Goal: Task Accomplishment & Management: Manage account settings

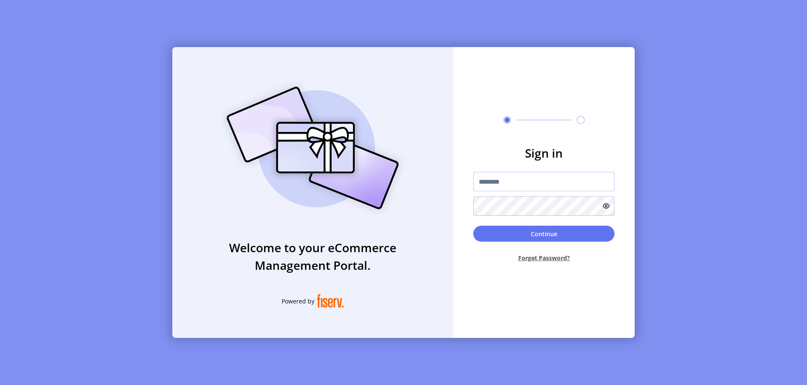
click at [544, 182] on input "text" at bounding box center [543, 181] width 141 height 19
type input "**********"
click at [544, 234] on button "Continue" at bounding box center [543, 234] width 141 height 16
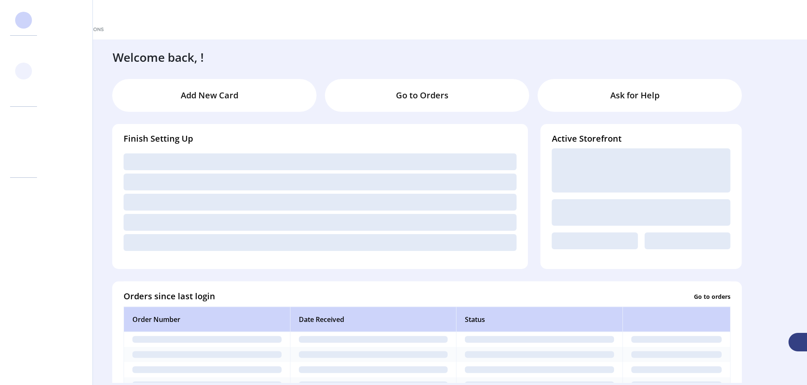
click at [24, 71] on svg-icon at bounding box center [23, 70] width 13 height 13
